Goal: Obtain resource: Obtain resource

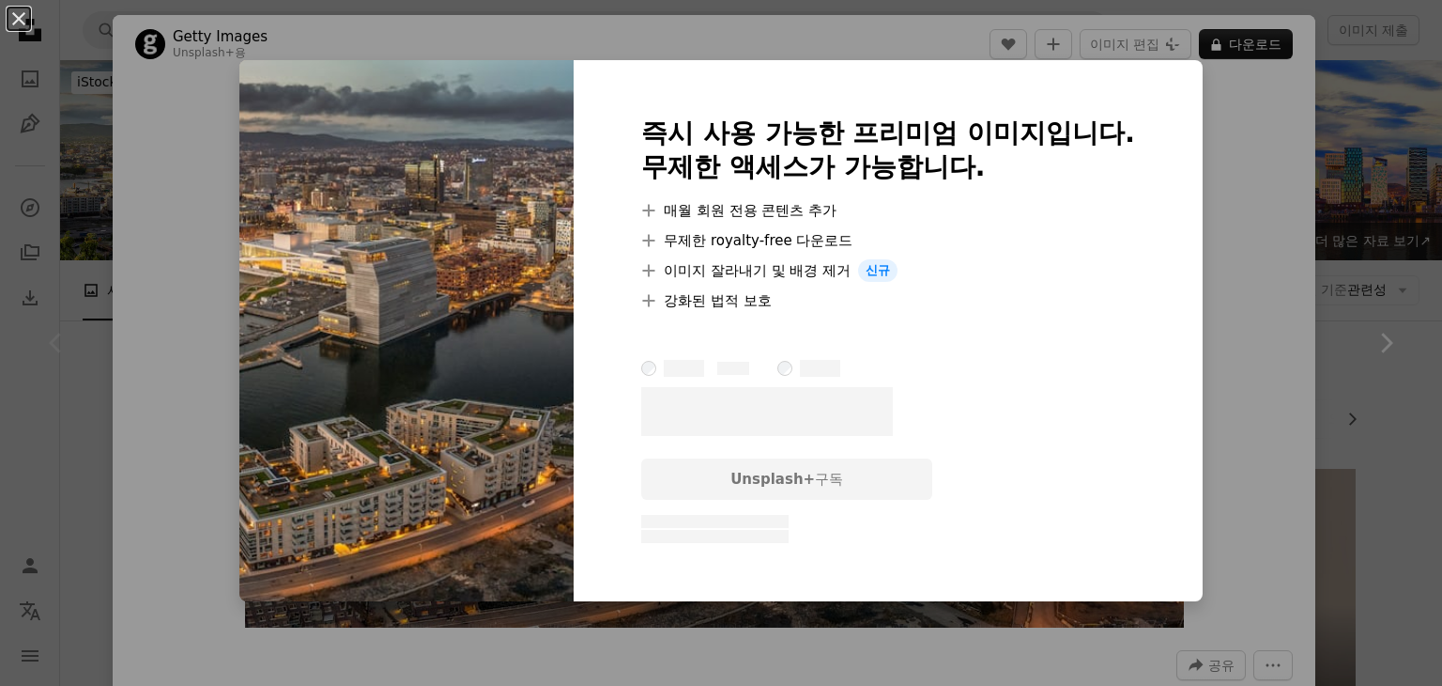
scroll to position [255, 0]
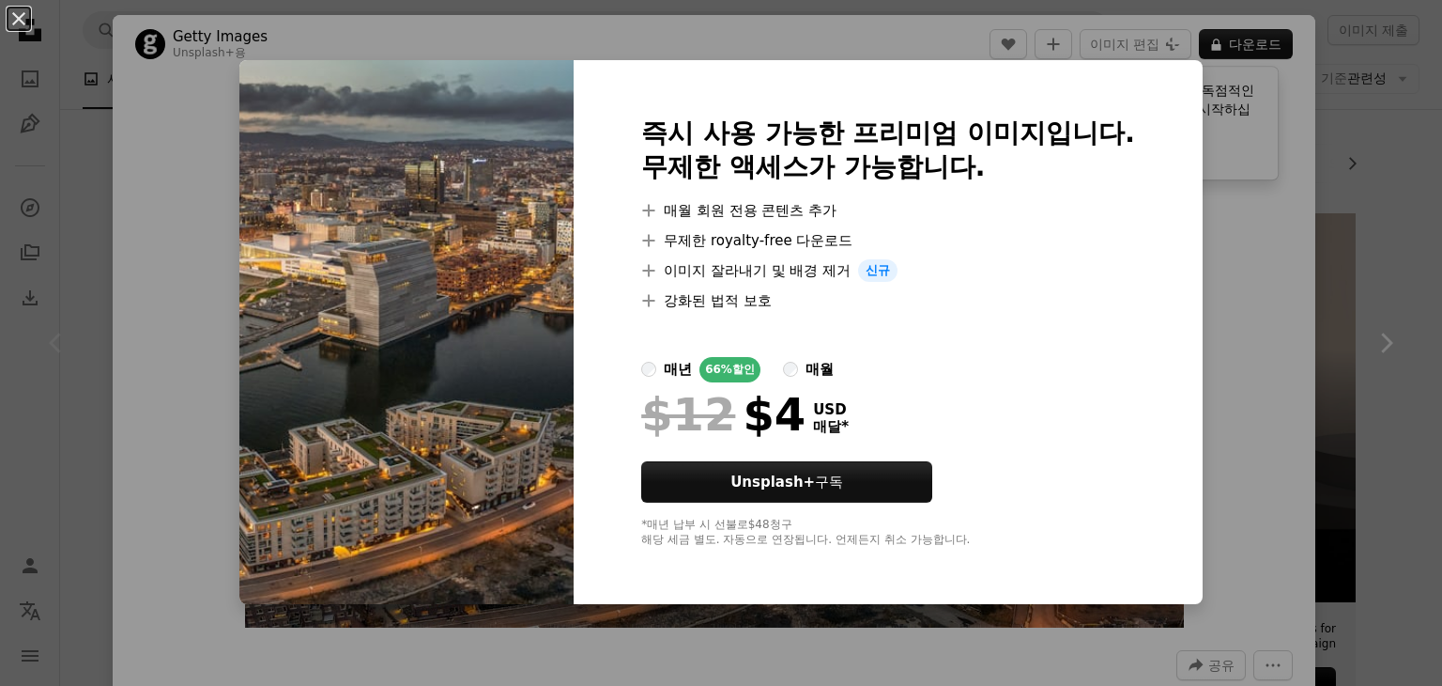
click at [1338, 39] on div "An X shape 즉시 사용 가능한 프리미엄 이미지입니다. 무제한 액세스가 가능합니다. A plus sign 매월 회원 전용 콘텐츠 추가 A…" at bounding box center [721, 343] width 1442 height 686
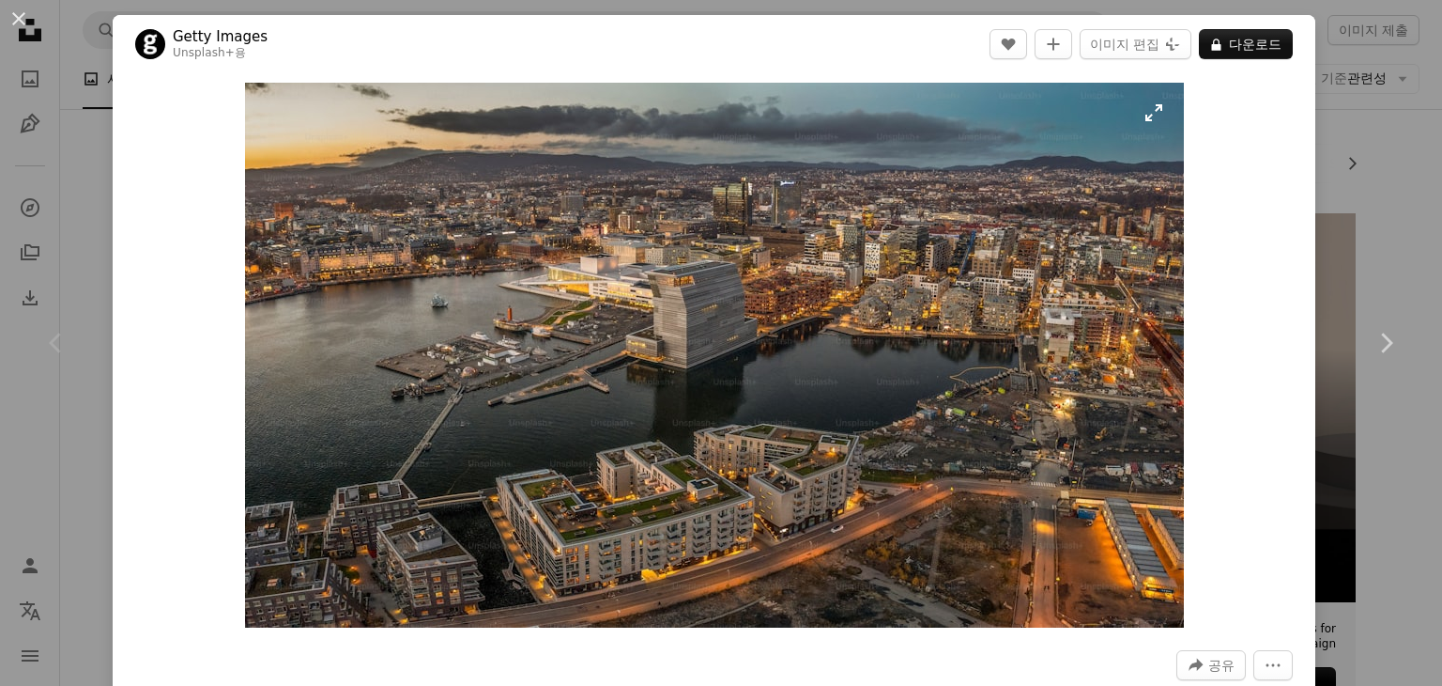
drag, startPoint x: 1139, startPoint y: 117, endPoint x: 1063, endPoint y: 147, distance: 81.8
click at [1063, 147] on img "이 이미지 확대" at bounding box center [714, 355] width 939 height 545
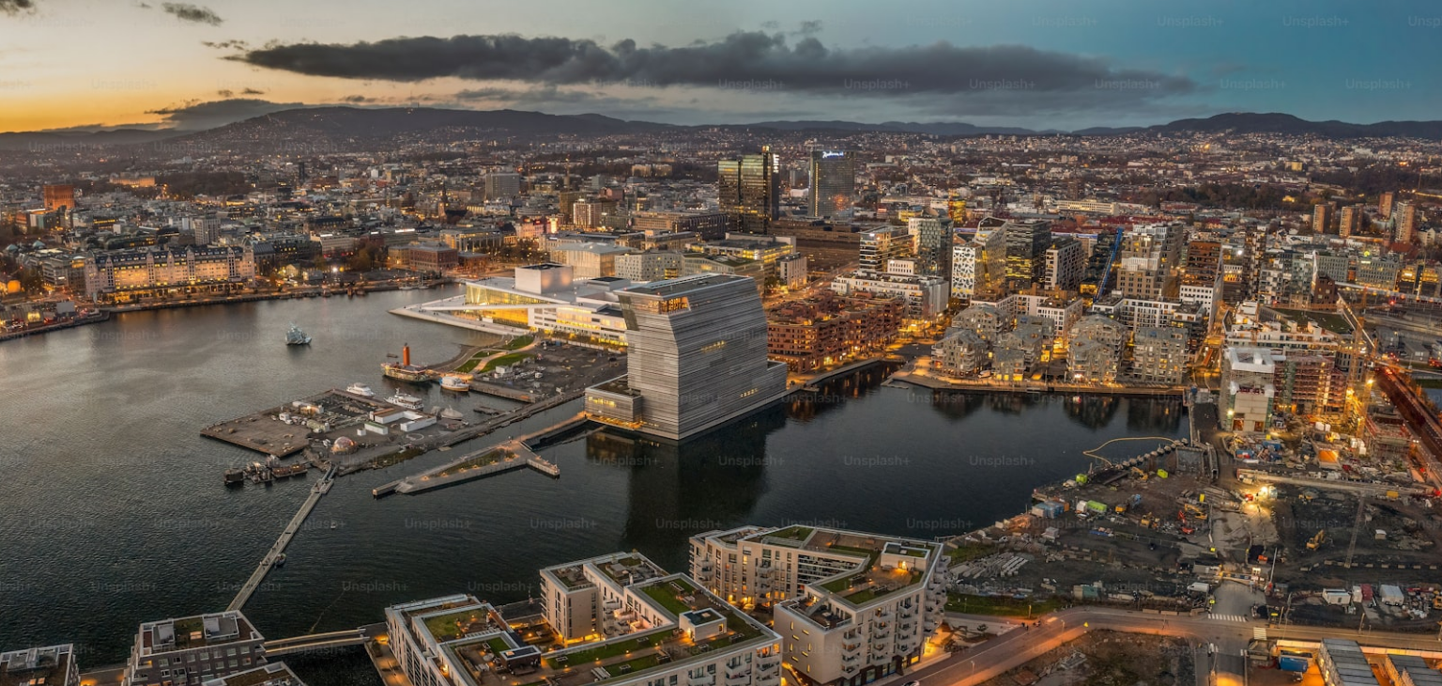
scroll to position [68, 0]
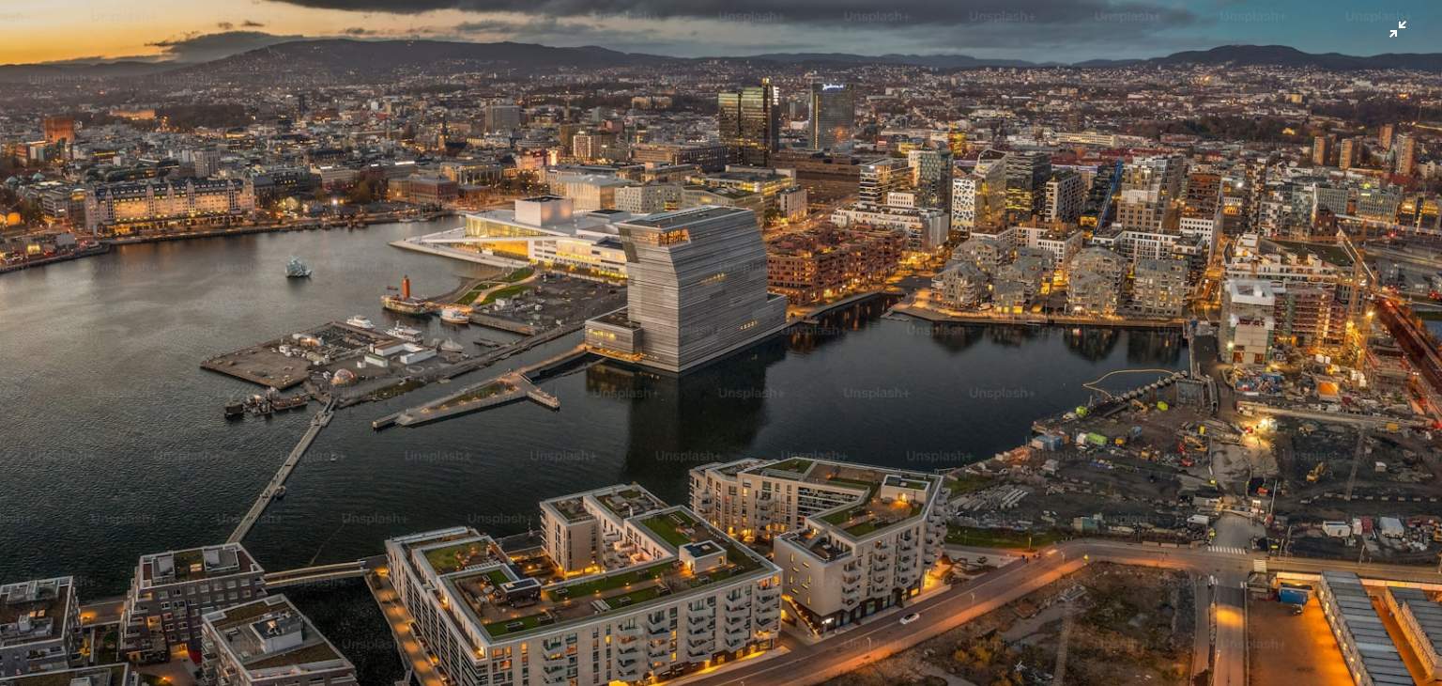
click at [1394, 31] on img "이 이미지 축소" at bounding box center [721, 350] width 1444 height 839
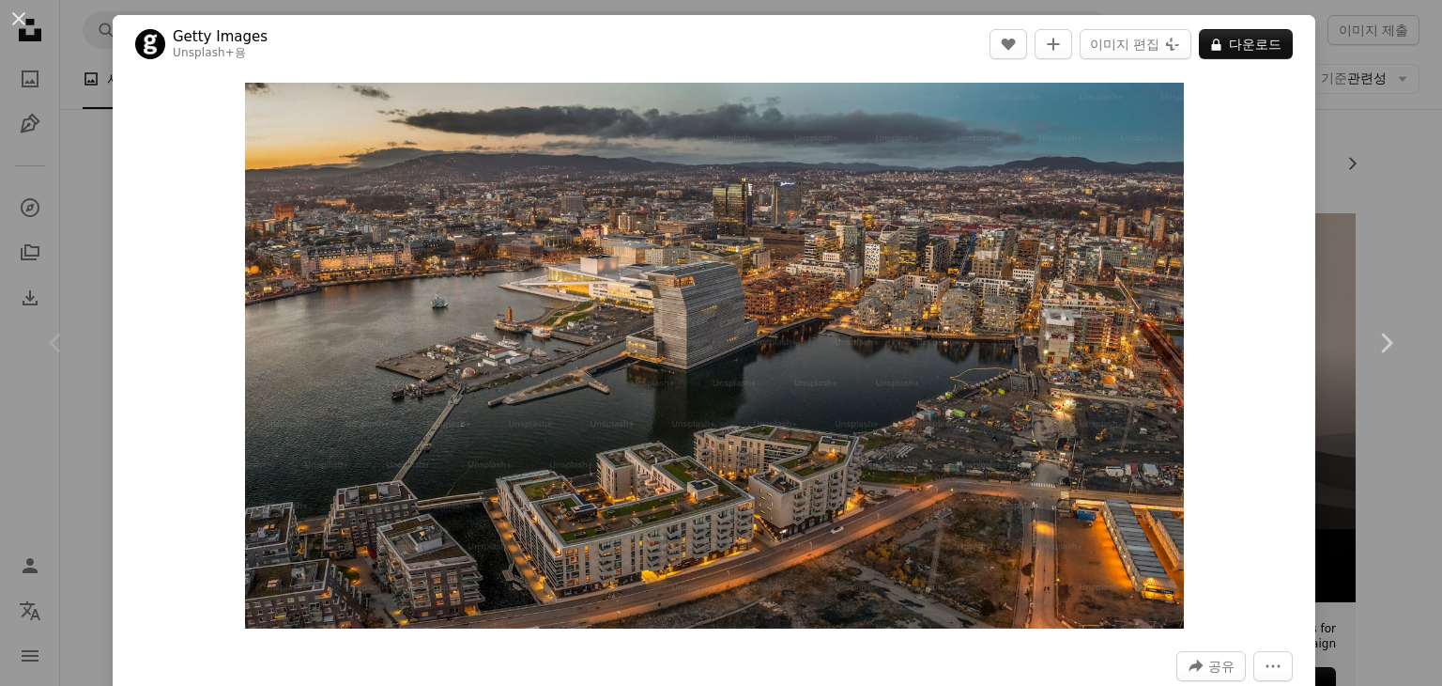
click at [642, 41] on header "Getty Images Unsplash+ 용 A heart A plus sign 이미지 편집 Plus sign for Unsplash+ A l…" at bounding box center [714, 44] width 1203 height 58
click at [351, 196] on img "이 이미지 확대" at bounding box center [714, 356] width 939 height 546
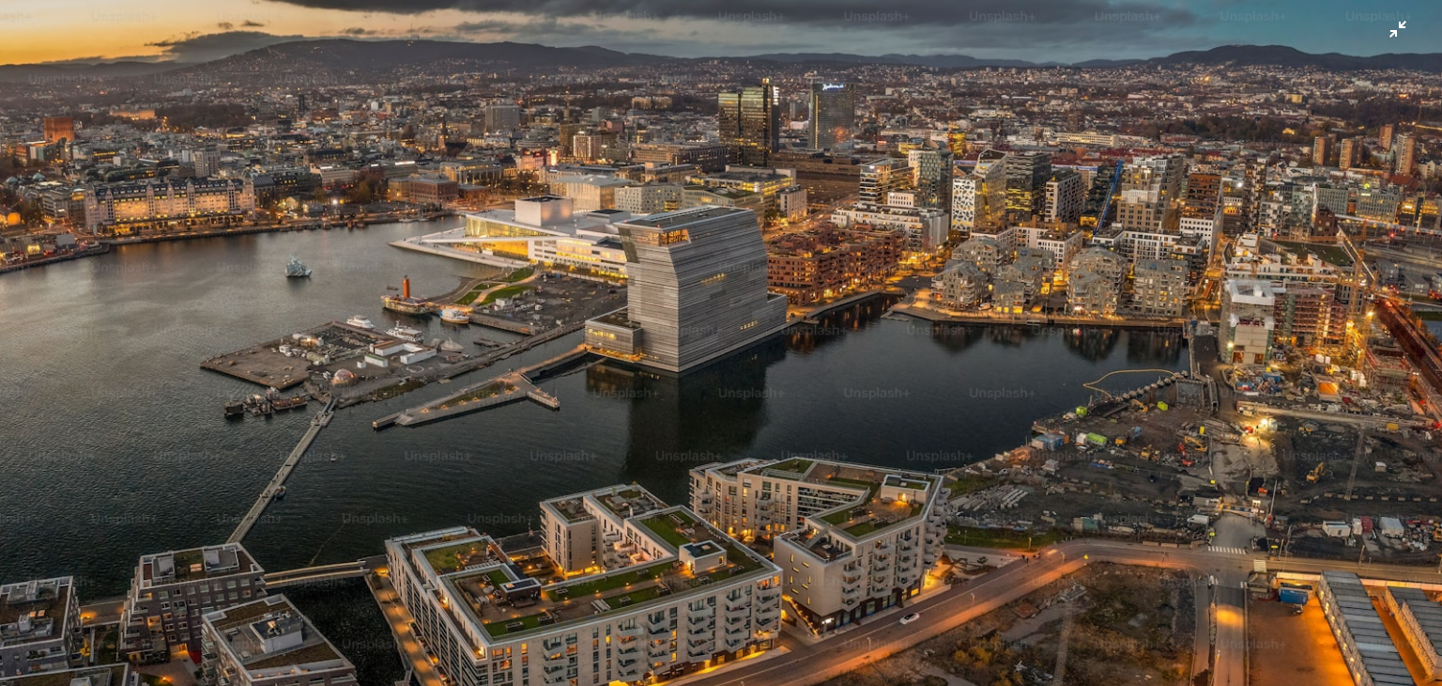
click at [1382, 38] on img "이 이미지 축소" at bounding box center [721, 350] width 1444 height 839
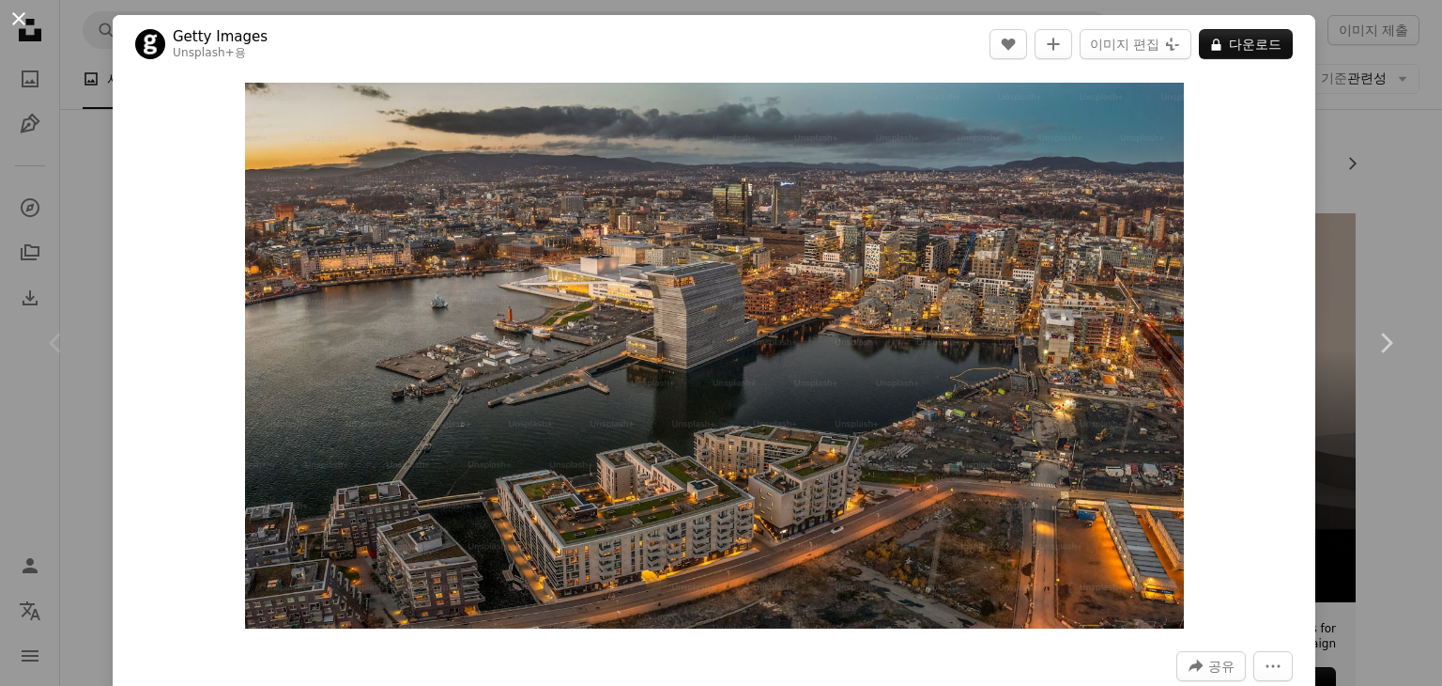
click at [13, 13] on button "An X shape" at bounding box center [19, 19] width 23 height 23
